Goal: Book appointment/travel/reservation

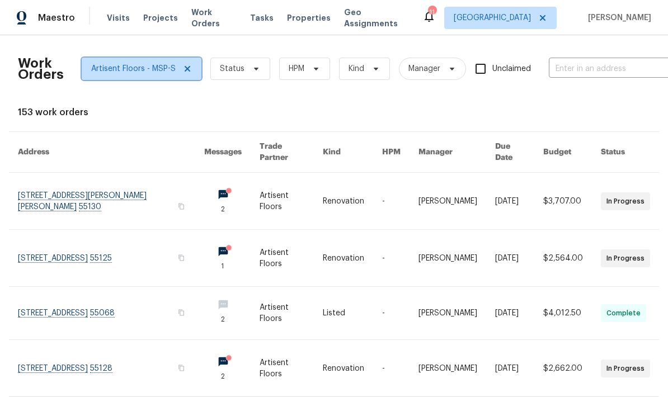
click at [183, 69] on icon at bounding box center [187, 68] width 9 height 9
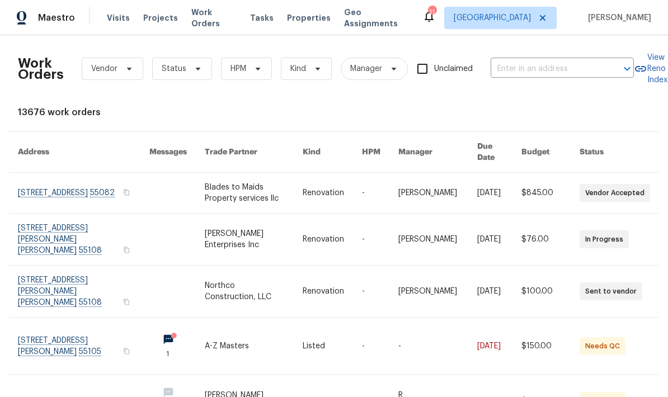
click at [111, 20] on span "Visits" at bounding box center [118, 17] width 23 height 11
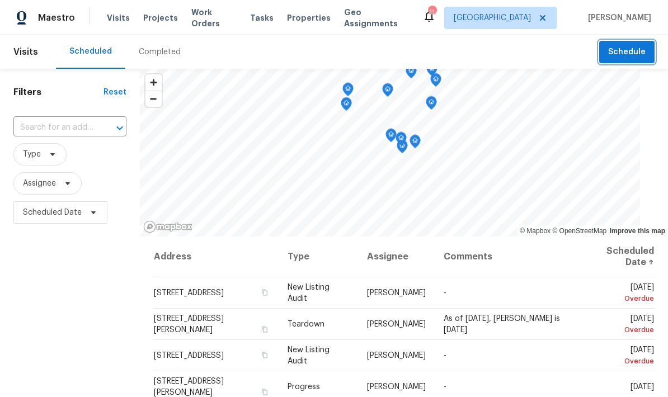
click at [631, 47] on span "Schedule" at bounding box center [626, 52] width 37 height 14
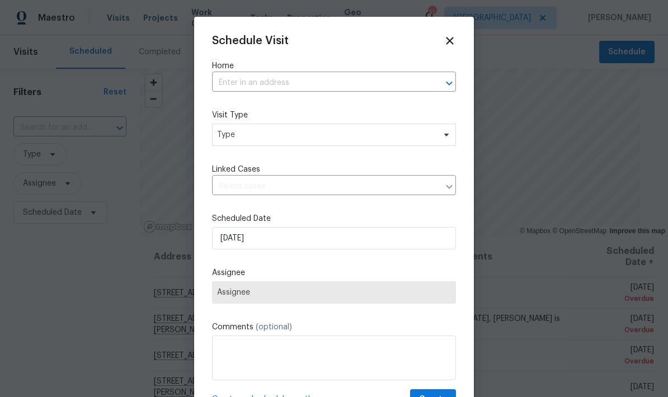
click at [234, 82] on input "text" at bounding box center [318, 82] width 213 height 17
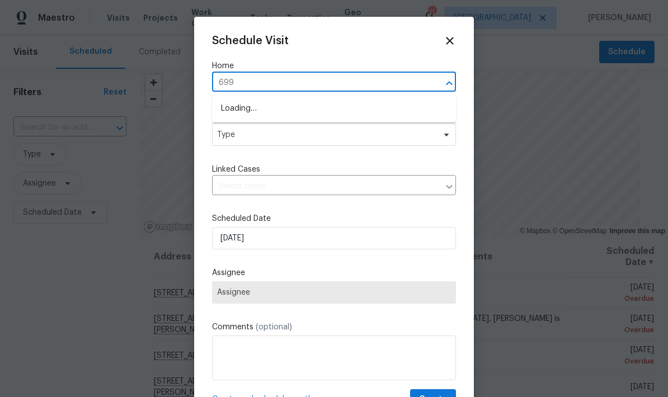
type input "6991"
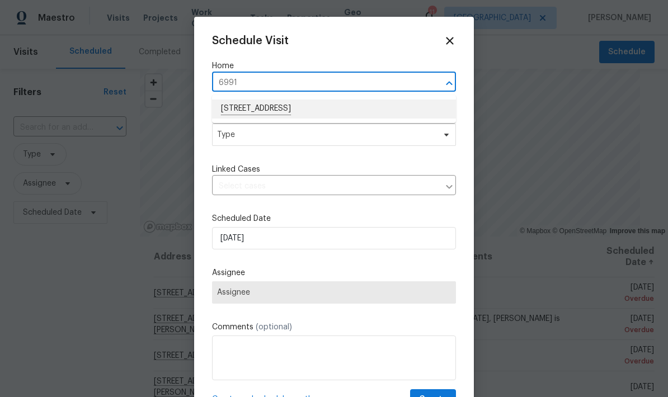
click at [235, 102] on li "[STREET_ADDRESS]" at bounding box center [334, 109] width 244 height 19
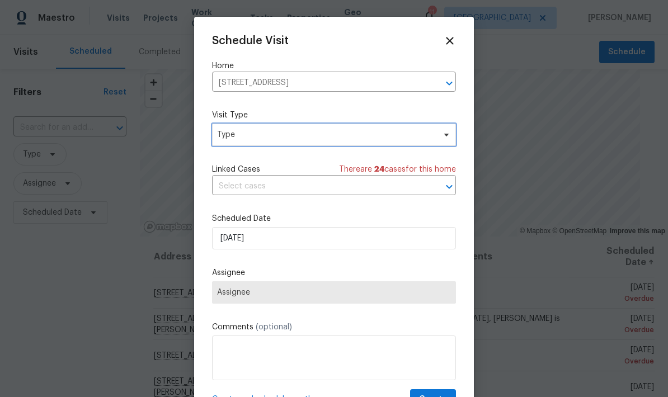
click at [227, 138] on span "Type" at bounding box center [326, 134] width 218 height 11
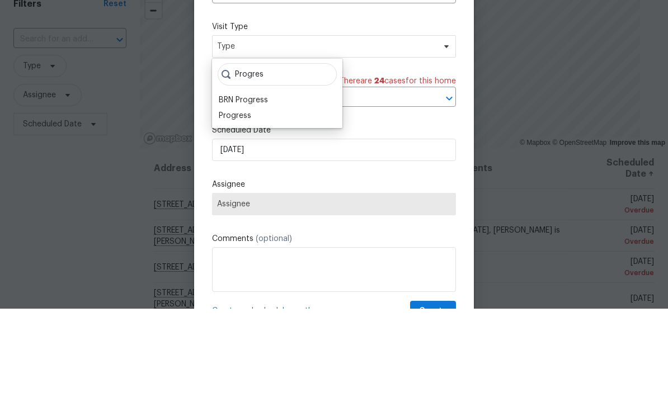
type input "Progres"
click at [221, 199] on div "Progress" at bounding box center [235, 204] width 32 height 11
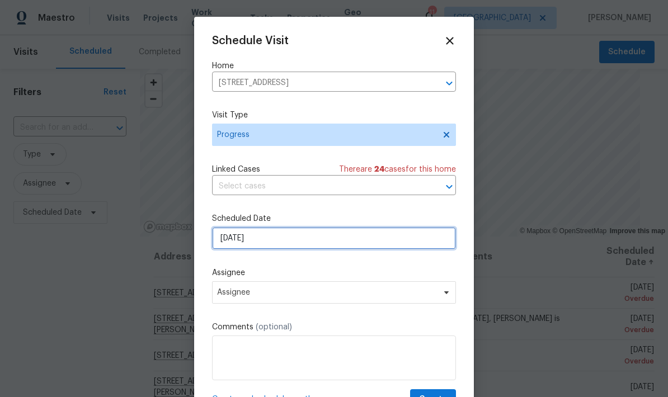
click at [224, 243] on input "[DATE]" at bounding box center [334, 238] width 244 height 22
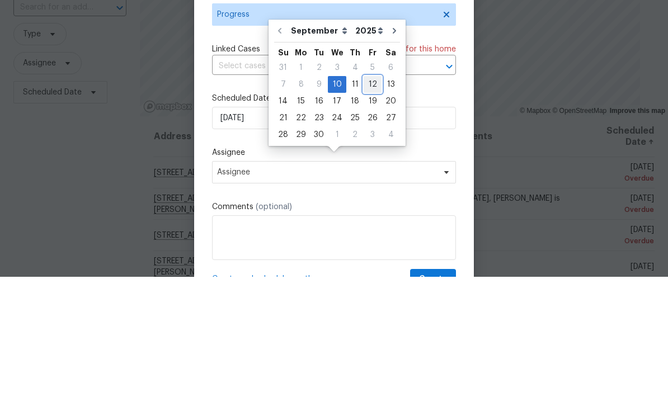
click at [368, 197] on div "12" at bounding box center [373, 205] width 18 height 16
type input "[DATE]"
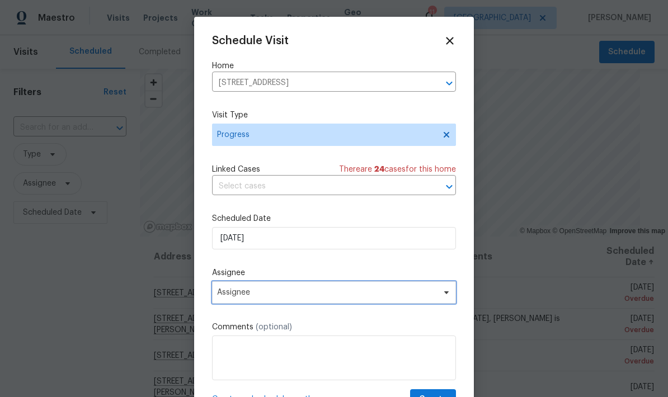
click at [223, 302] on span "Assignee" at bounding box center [334, 292] width 244 height 22
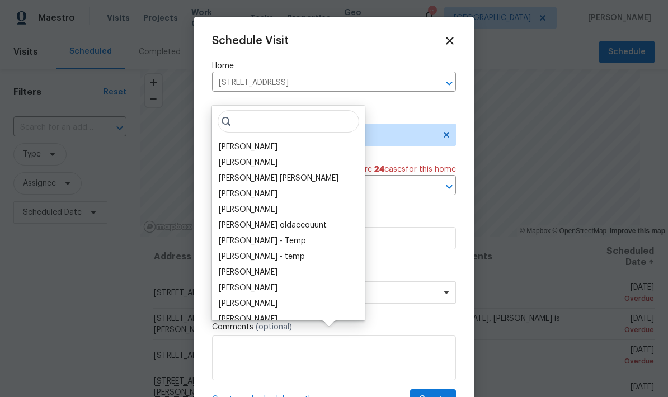
click at [221, 142] on div "[PERSON_NAME]" at bounding box center [248, 147] width 59 height 11
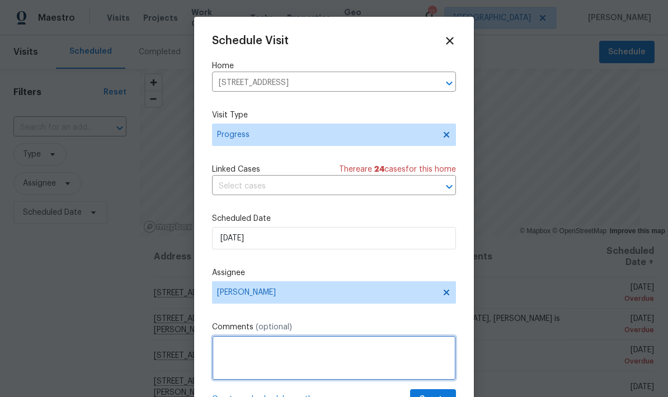
click at [225, 354] on textarea at bounding box center [334, 358] width 244 height 45
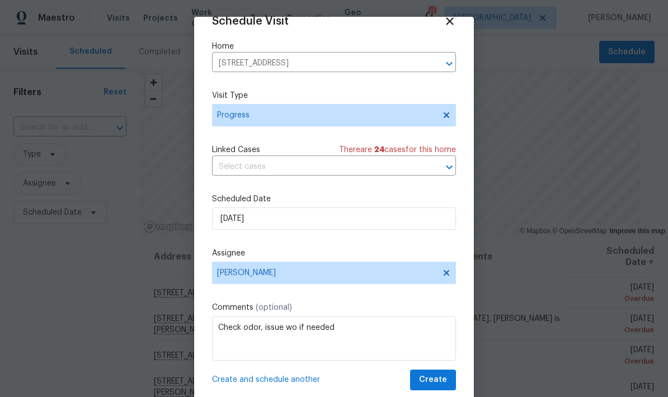
scroll to position [22, 0]
click at [256, 327] on textarea "Check odor, issue wo if needed" at bounding box center [334, 338] width 244 height 45
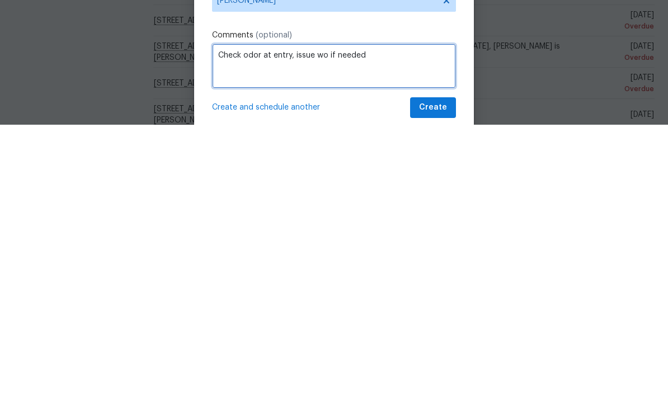
type textarea "Check odor at entry, issue wo if needed"
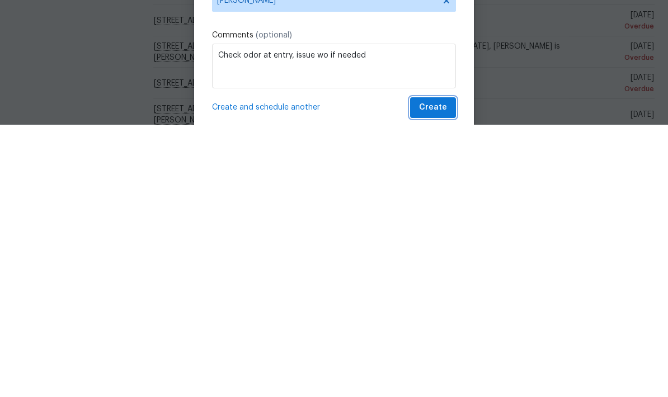
click at [439, 373] on span "Create" at bounding box center [433, 380] width 28 height 14
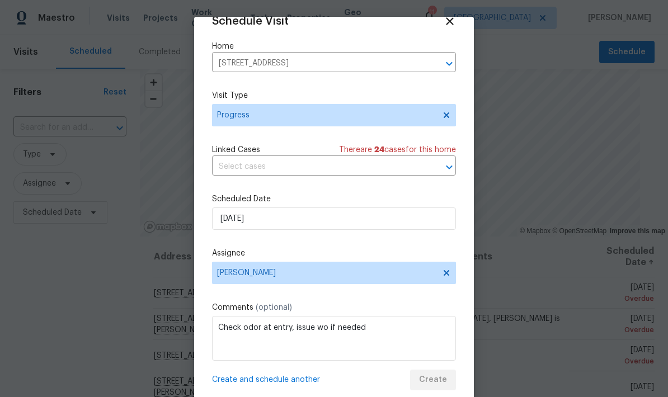
scroll to position [0, 0]
